Goal: Check status: Check status

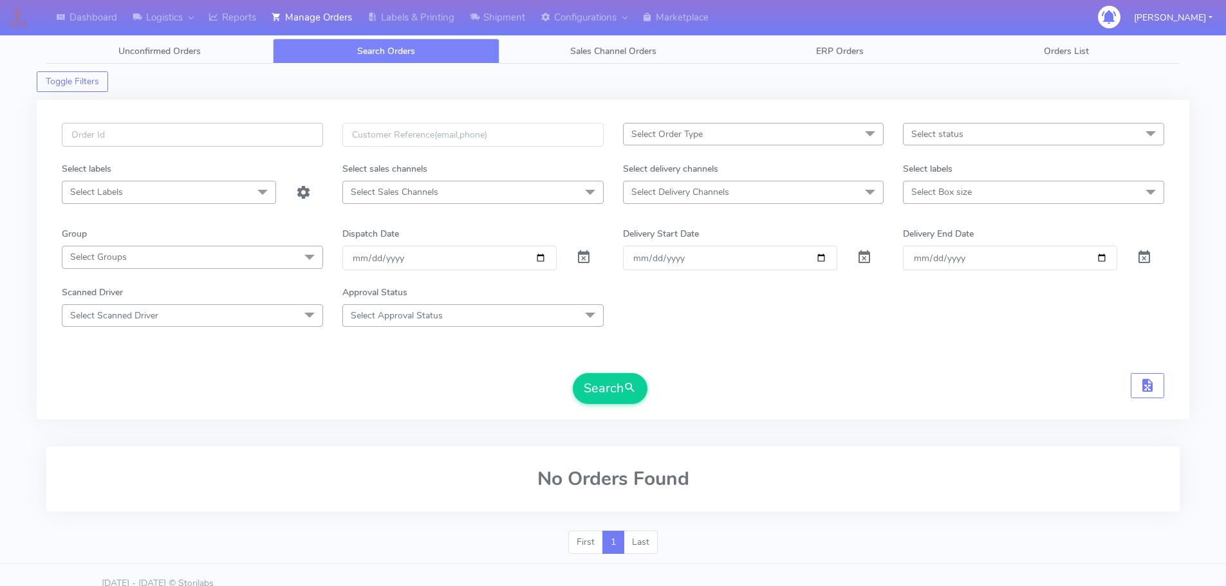
click at [270, 134] on input "text" at bounding box center [192, 135] width 261 height 24
paste input "1619790"
type input "1619790"
click at [577, 261] on span at bounding box center [583, 260] width 15 height 12
click at [626, 384] on span "submit" at bounding box center [630, 388] width 13 height 17
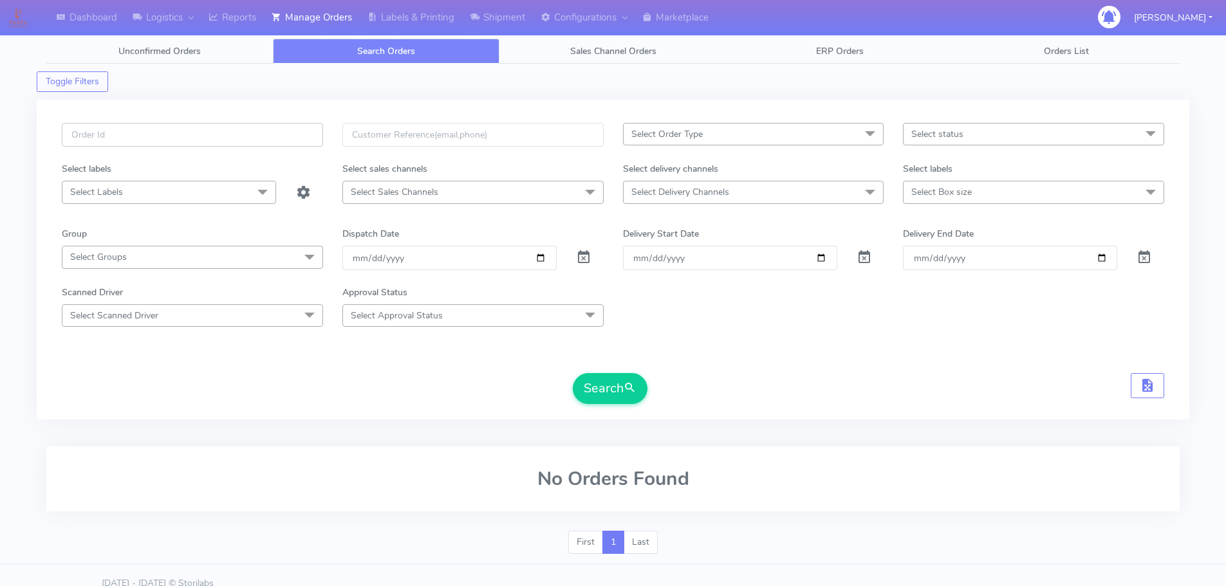
click at [310, 130] on input "text" at bounding box center [192, 135] width 261 height 24
paste input "1619675"
type input "1619675"
click at [584, 254] on span at bounding box center [583, 260] width 15 height 12
click at [627, 401] on button "Search" at bounding box center [610, 388] width 75 height 31
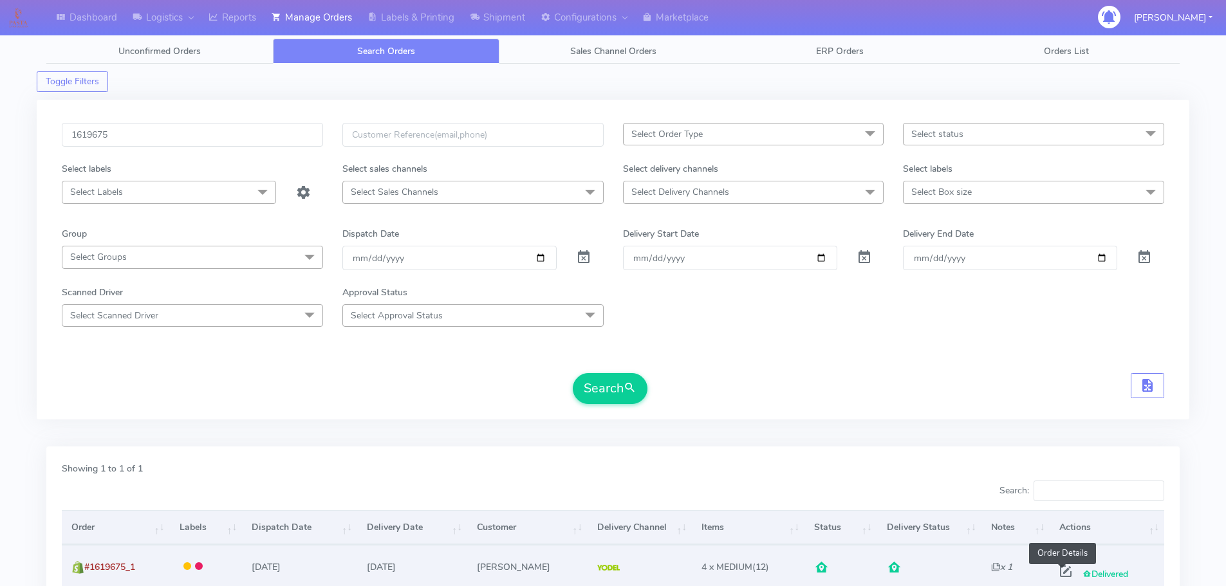
click at [1060, 575] on span at bounding box center [1065, 574] width 23 height 12
select select "5"
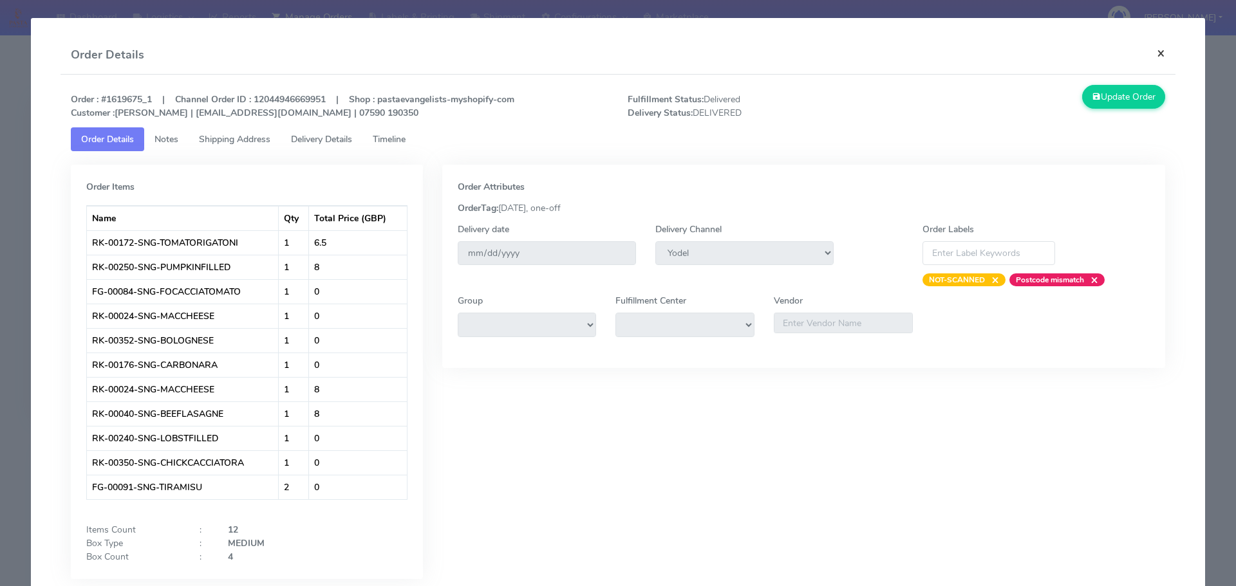
click at [1146, 51] on button "×" at bounding box center [1160, 53] width 29 height 34
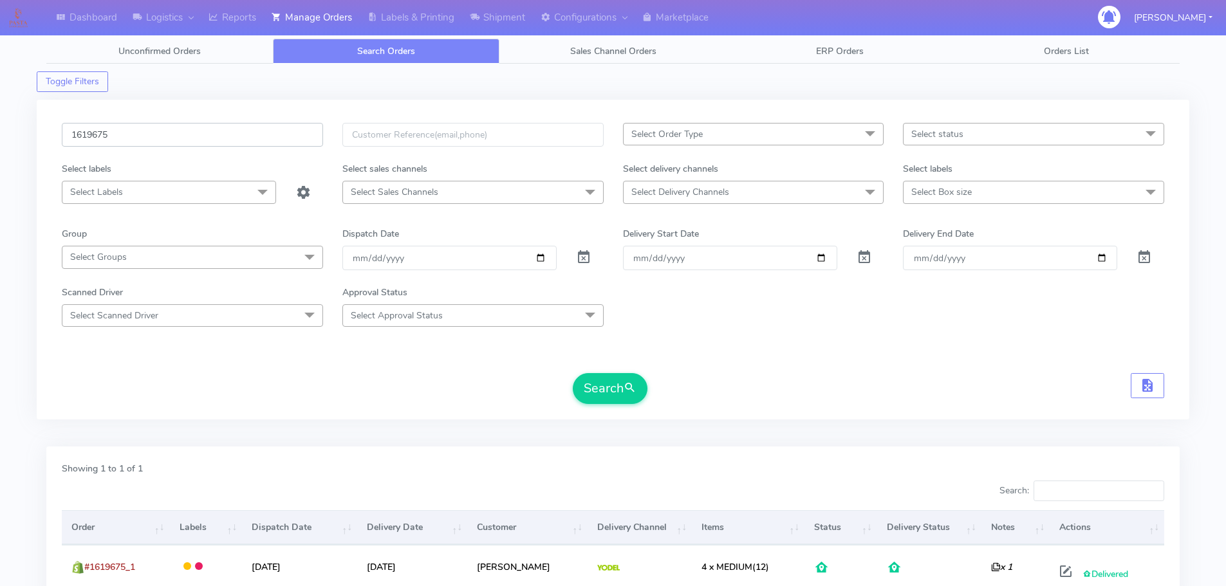
click at [165, 129] on input "1619675" at bounding box center [192, 135] width 261 height 24
paste input "8020"
click at [586, 257] on span at bounding box center [583, 260] width 15 height 12
click at [596, 394] on button "Search" at bounding box center [610, 388] width 75 height 31
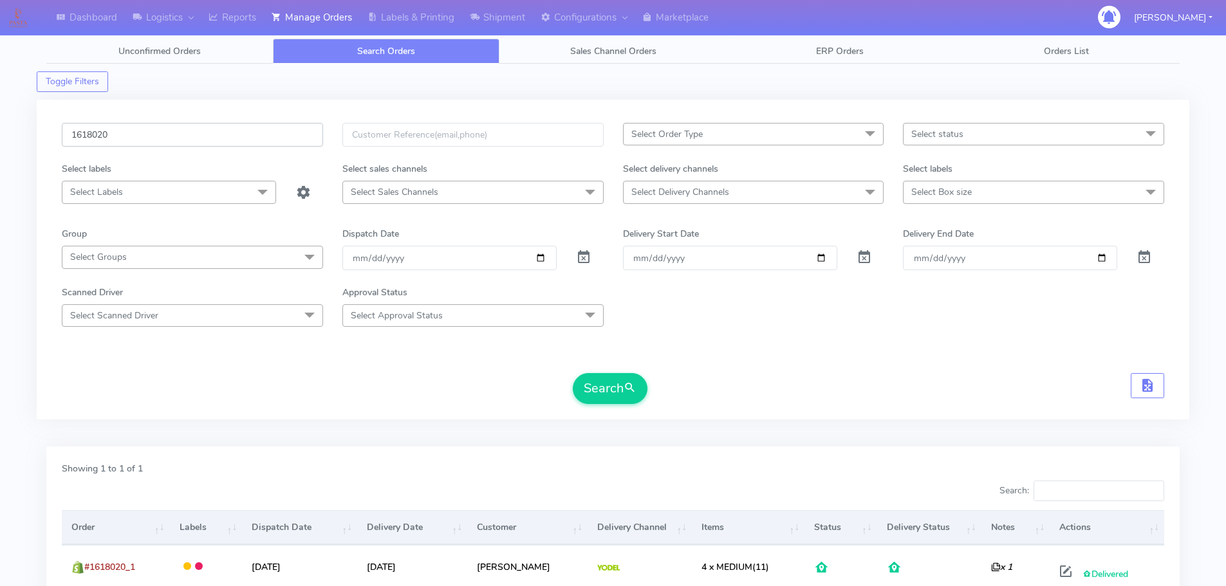
click at [131, 129] on input "1618020" at bounding box center [192, 135] width 261 height 24
paste input "9811"
type input "1619811"
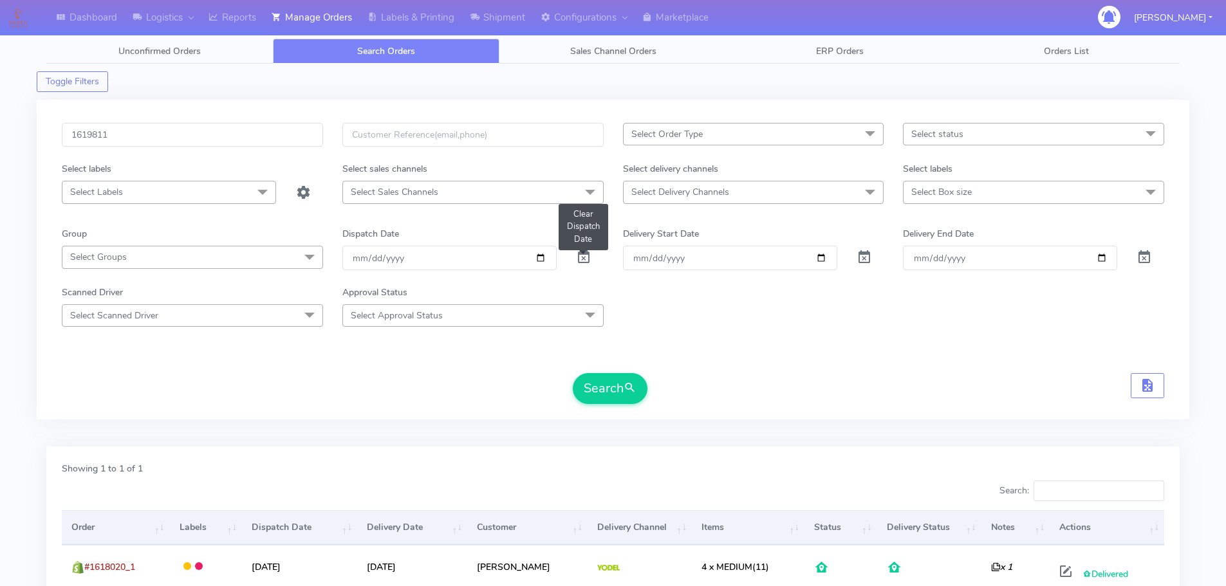
click at [586, 255] on span at bounding box center [583, 260] width 15 height 12
click at [613, 387] on button "Search" at bounding box center [610, 388] width 75 height 31
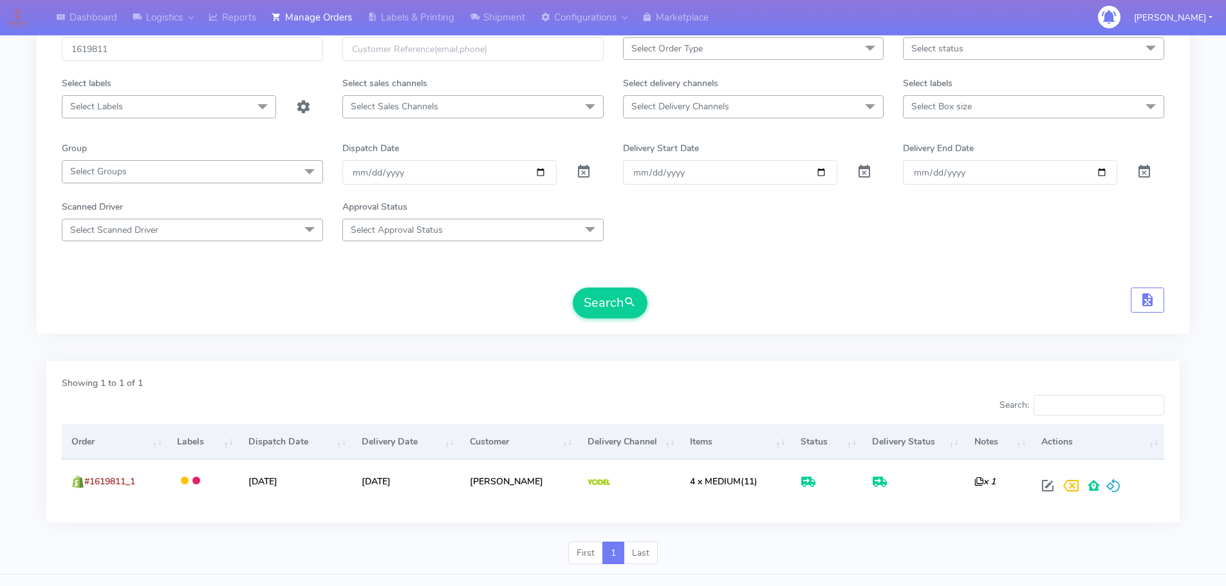
scroll to position [88, 0]
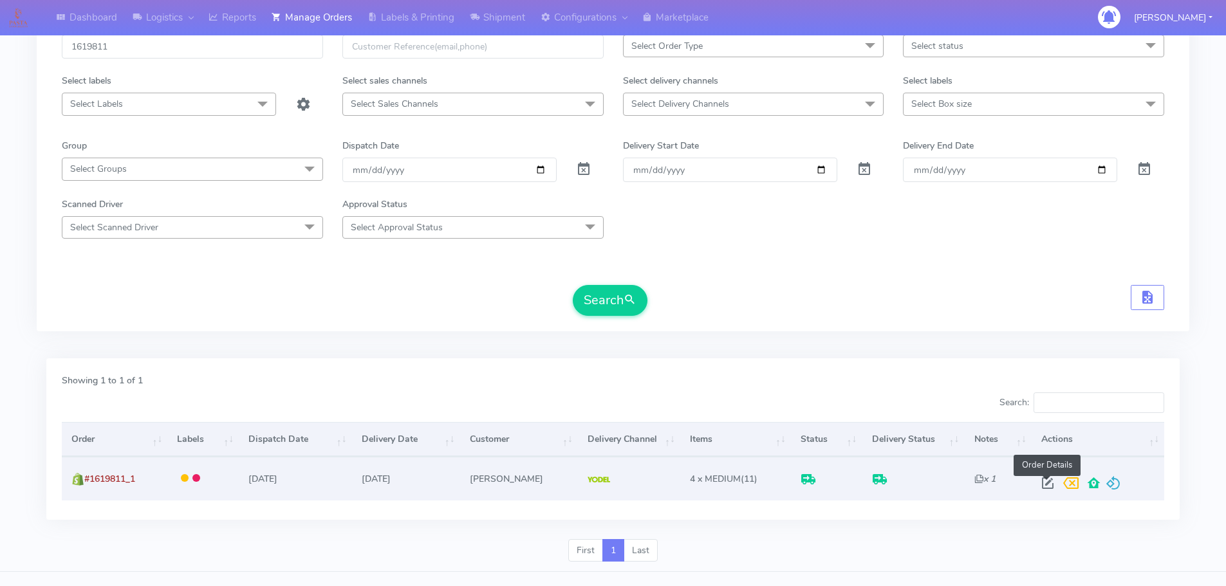
click at [1042, 487] on span at bounding box center [1047, 486] width 23 height 12
select select "5"
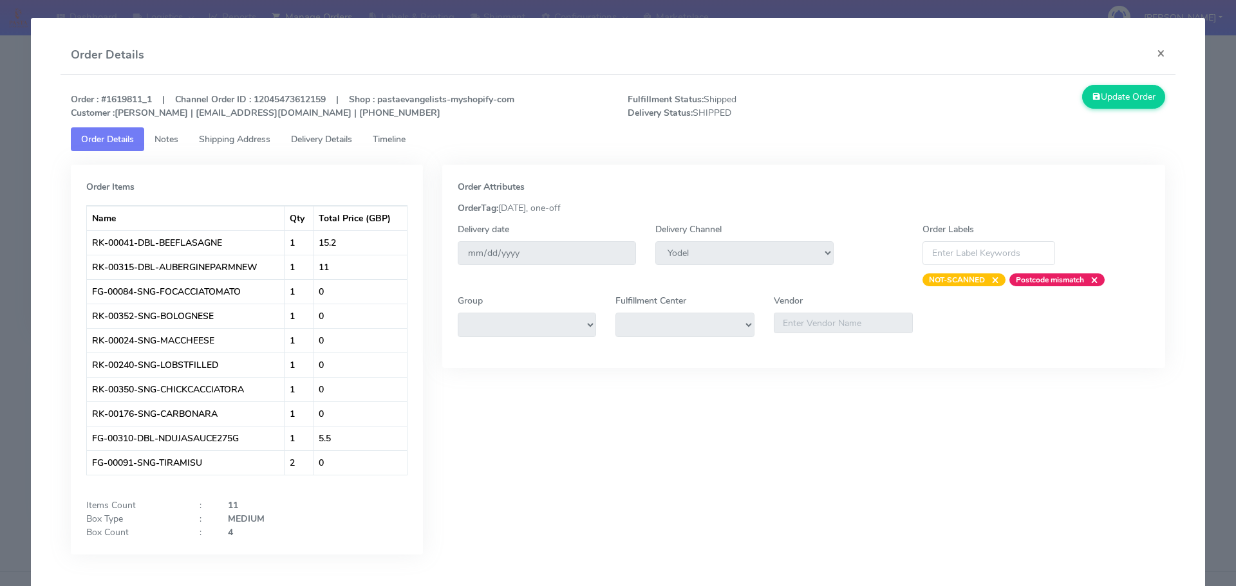
drag, startPoint x: 367, startPoint y: 153, endPoint x: 385, endPoint y: 144, distance: 20.1
click at [371, 152] on tab "Order Items Name Qty Total Price (GBP) RK-00041-DBL-BEEFLASAGNE 1 15.2 RK-00315…" at bounding box center [618, 362] width 1095 height 423
click at [389, 141] on span "Timeline" at bounding box center [389, 139] width 33 height 12
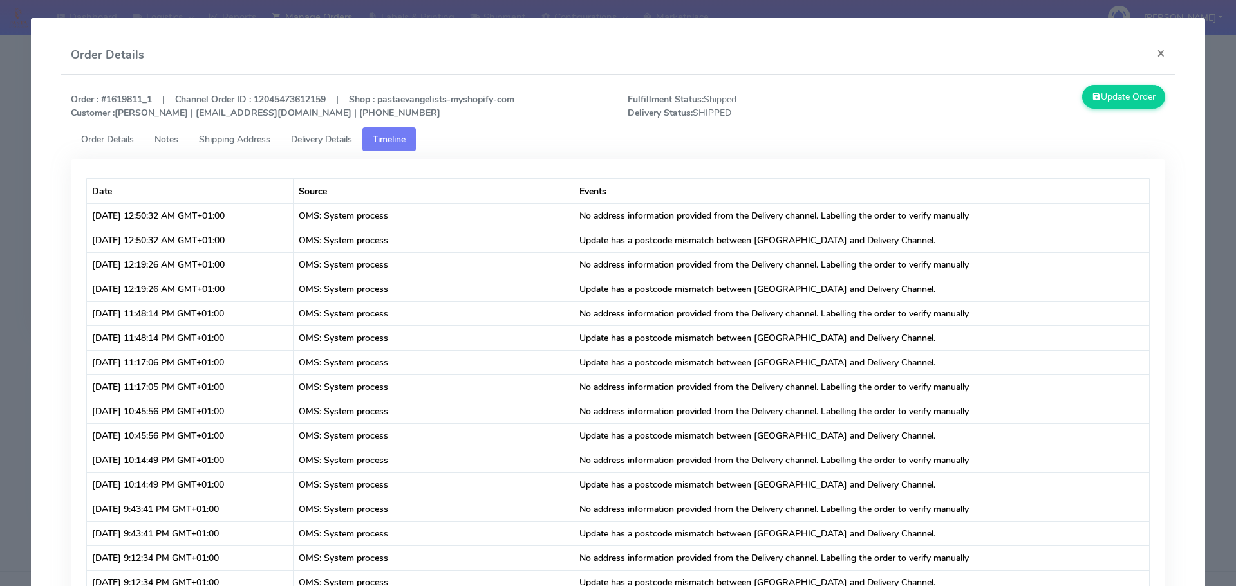
click at [317, 140] on span "Delivery Details" at bounding box center [321, 139] width 61 height 12
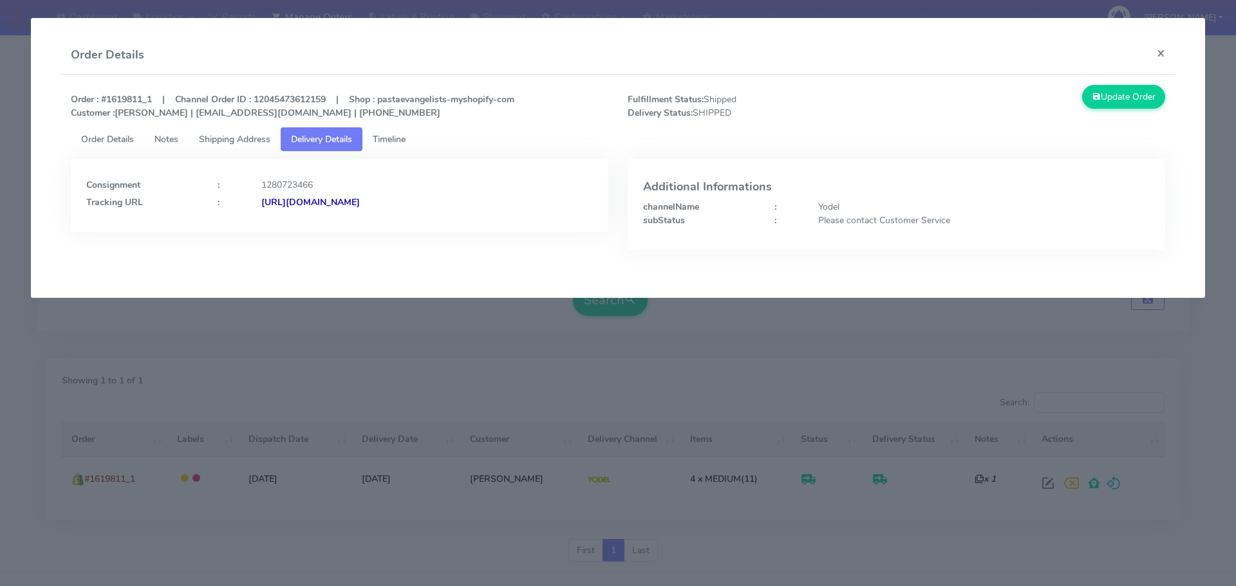
click at [252, 140] on span "Shipping Address" at bounding box center [234, 139] width 71 height 12
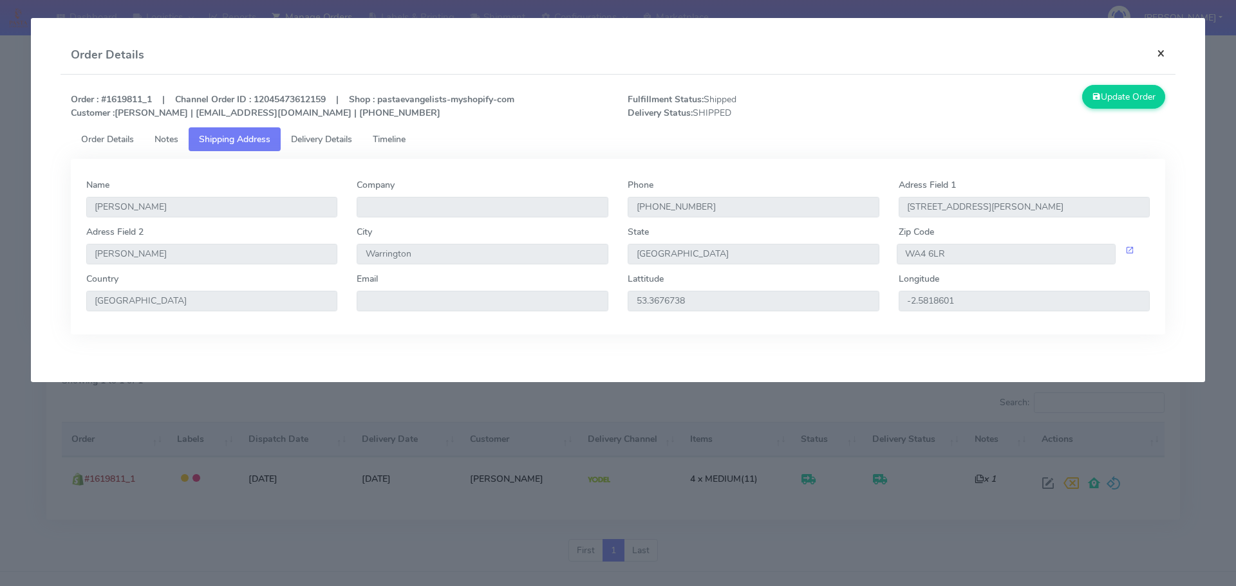
click at [1156, 57] on button "×" at bounding box center [1160, 53] width 29 height 34
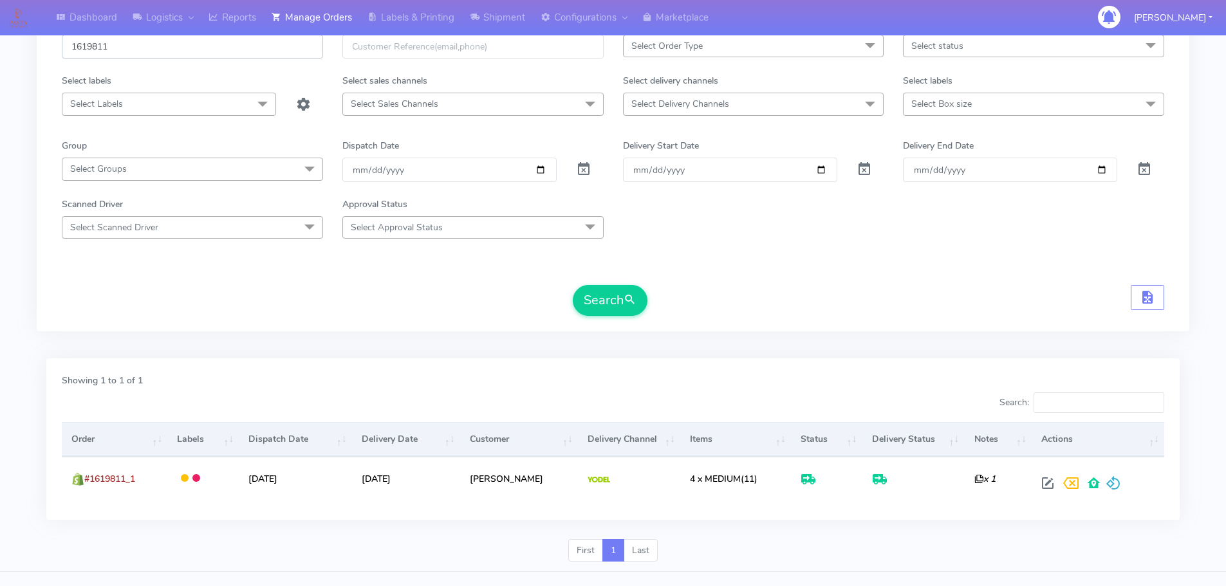
click at [212, 48] on input "1619811" at bounding box center [192, 47] width 261 height 24
paste input "634"
type input "1619634"
click at [616, 317] on div "1619634 Select Order Type Select All MEALS ATAVI One Off Pasta Club Gift Kit Ev…" at bounding box center [613, 179] width 1122 height 289
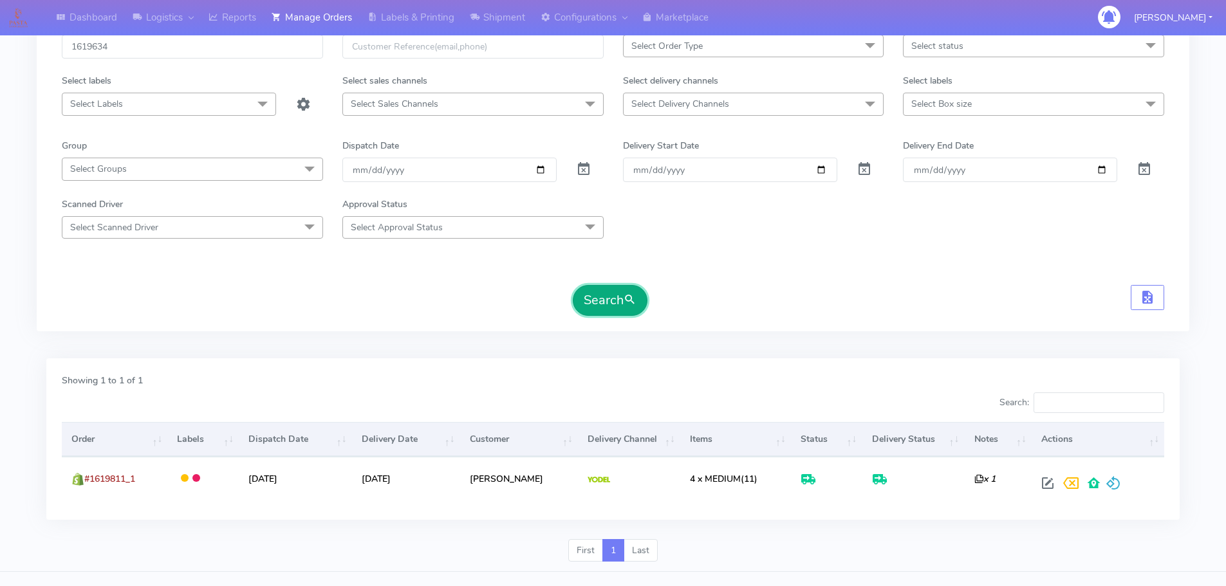
click at [620, 306] on button "Search" at bounding box center [610, 300] width 75 height 31
